Goal: Obtain resource: Download file/media

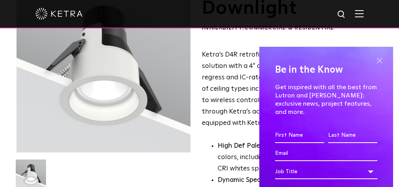
click at [375, 62] on span at bounding box center [380, 61] width 12 height 12
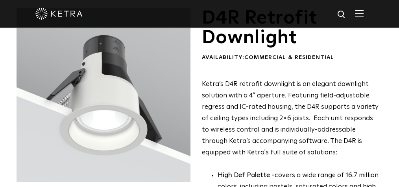
scroll to position [49, 0]
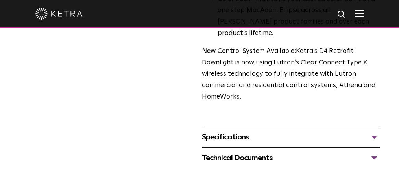
click at [369, 131] on div "Specifications" at bounding box center [291, 137] width 178 height 13
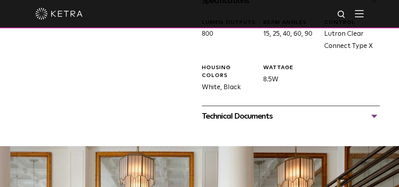
click at [372, 110] on div "Technical Documents" at bounding box center [291, 116] width 178 height 13
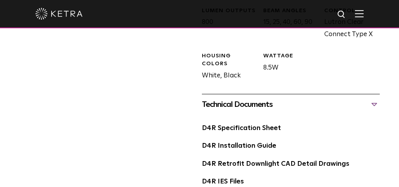
scroll to position [483, 0]
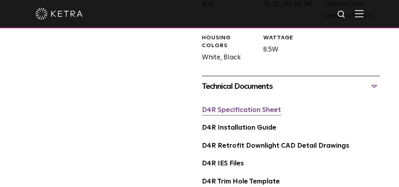
click at [270, 107] on link "D4R Specification Sheet" at bounding box center [241, 110] width 79 height 7
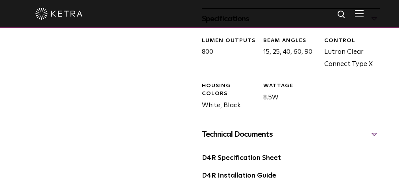
scroll to position [431, 0]
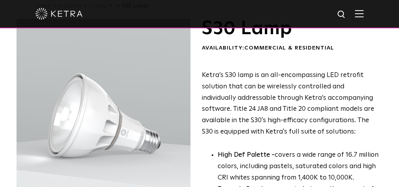
scroll to position [45, 0]
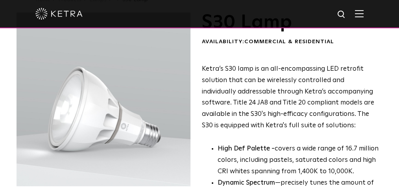
click at [242, 90] on span "Ketra’s S30 lamp is an all-encompassing LED retrofit solution that can be wirel…" at bounding box center [288, 97] width 172 height 63
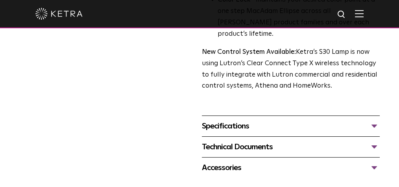
scroll to position [307, 0]
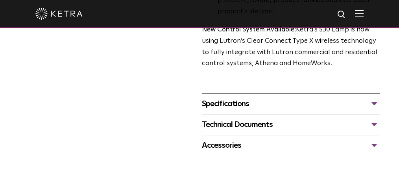
click at [288, 98] on div "Specifications" at bounding box center [291, 104] width 178 height 13
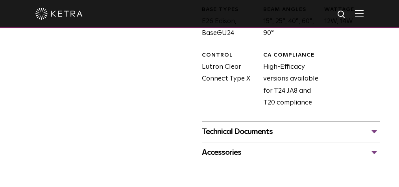
click at [287, 126] on div "Technical Documents" at bounding box center [291, 132] width 178 height 13
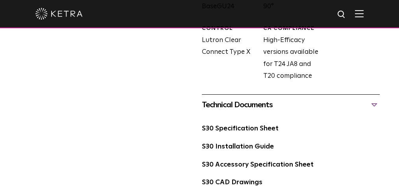
scroll to position [517, 0]
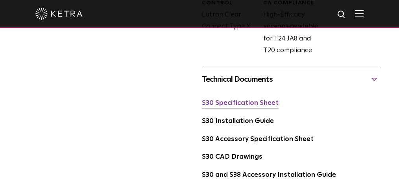
click at [266, 100] on link "S30 Specification Sheet" at bounding box center [240, 103] width 77 height 7
